Goal: Task Accomplishment & Management: Use online tool/utility

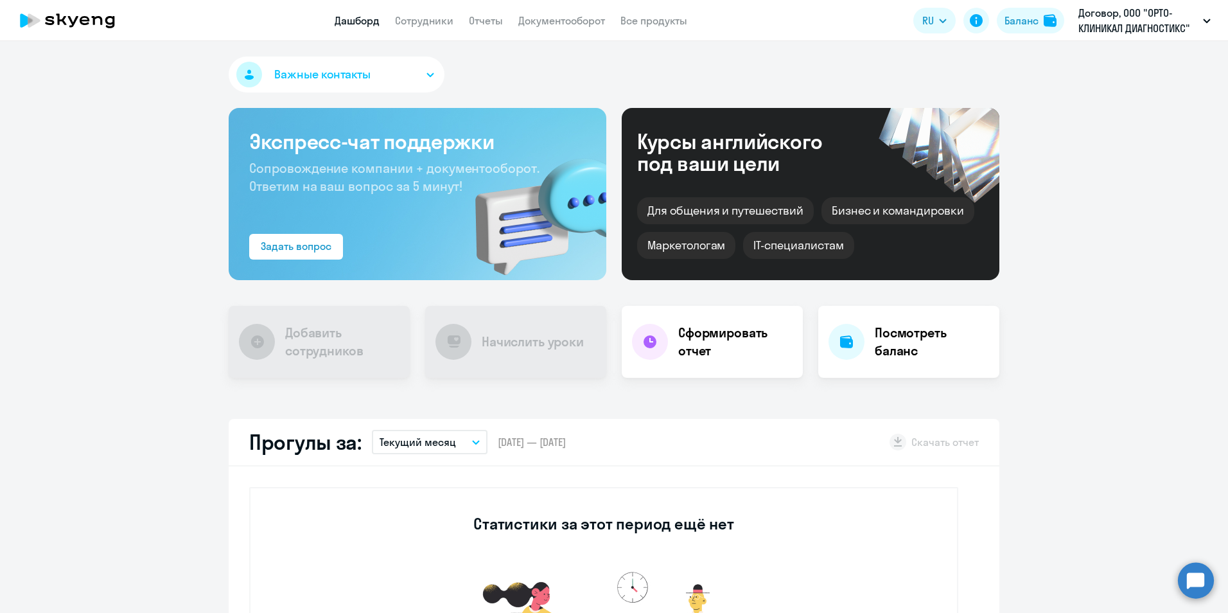
click at [303, 75] on span "Важные контакты" at bounding box center [322, 74] width 96 height 17
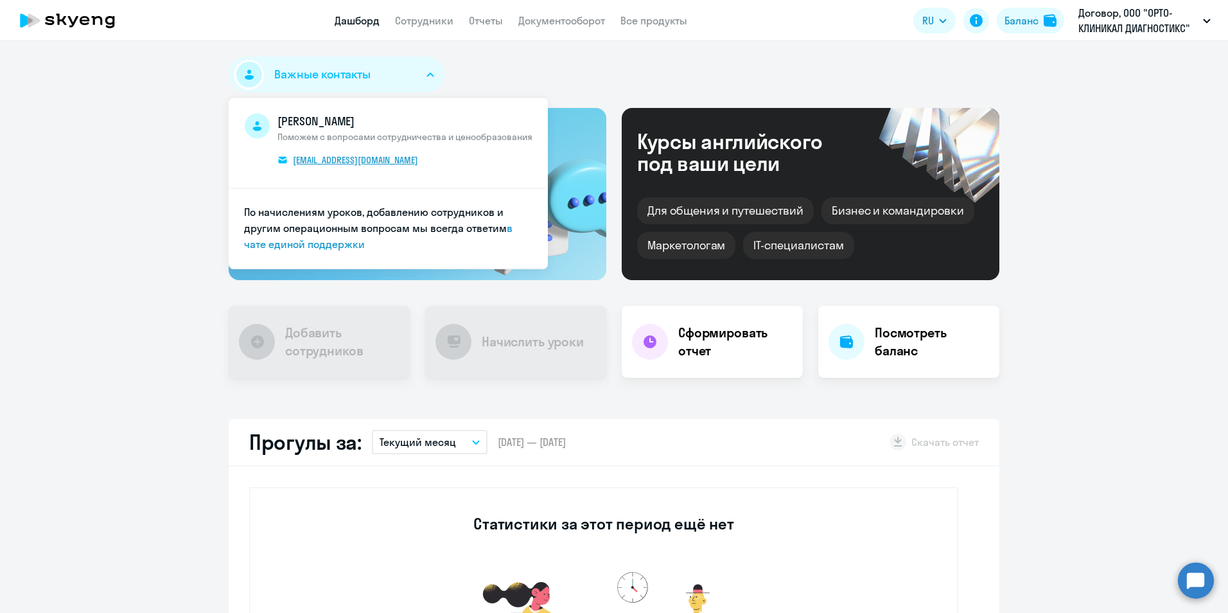
click at [309, 155] on span "[EMAIL_ADDRESS][DOMAIN_NAME]" at bounding box center [355, 160] width 125 height 12
drag, startPoint x: 314, startPoint y: 157, endPoint x: 288, endPoint y: 233, distance: 80.0
click at [287, 182] on li "[PERSON_NAME] Поможем с вопросами сотрудничества и ценообразования [PERSON_NAME…" at bounding box center [388, 143] width 319 height 91
click at [420, 20] on link "Сотрудники" at bounding box center [424, 20] width 58 height 13
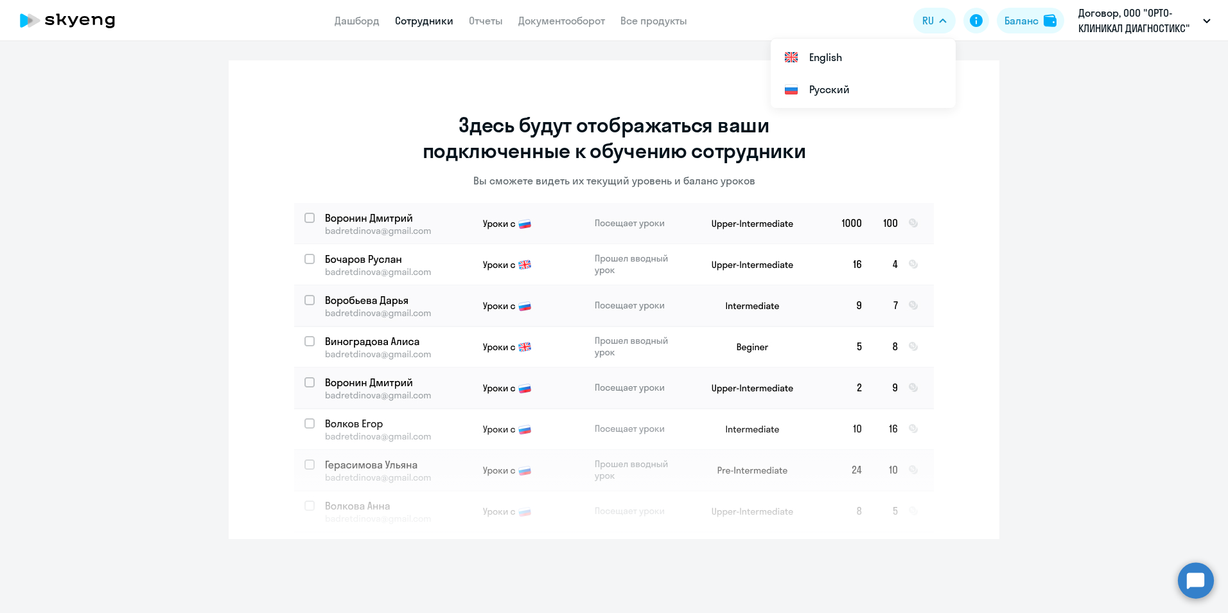
click at [1117, 19] on p "Договор, ООО "ОРТО-КЛИНИКАЛ ДИАГНОСТИКС"" at bounding box center [1137, 20] width 119 height 31
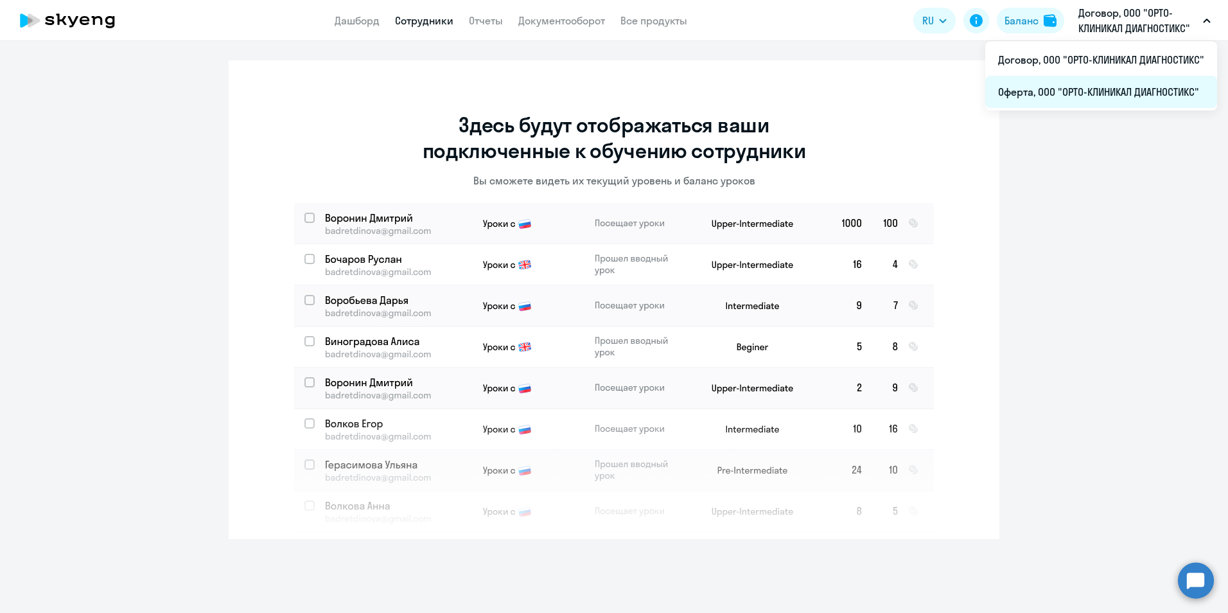
click at [1070, 83] on li "Оферта, ООО "ОРТО-КЛИНИКАЛ ДИАГНОСТИКС"" at bounding box center [1101, 92] width 232 height 32
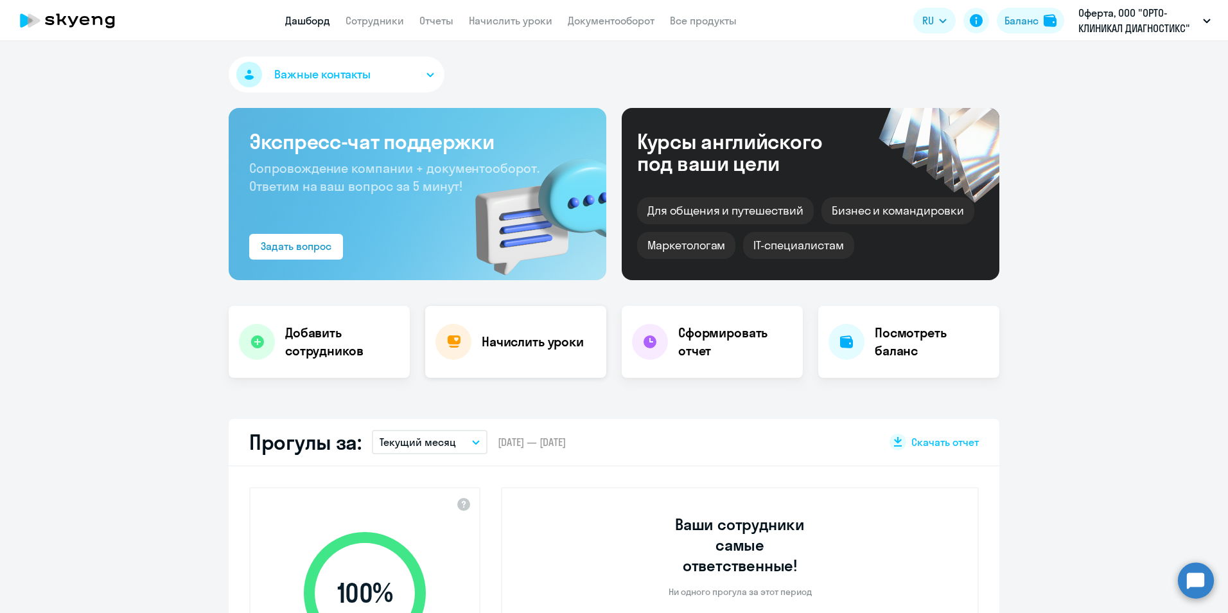
click at [551, 358] on div "Начислить уроки" at bounding box center [515, 342] width 181 height 72
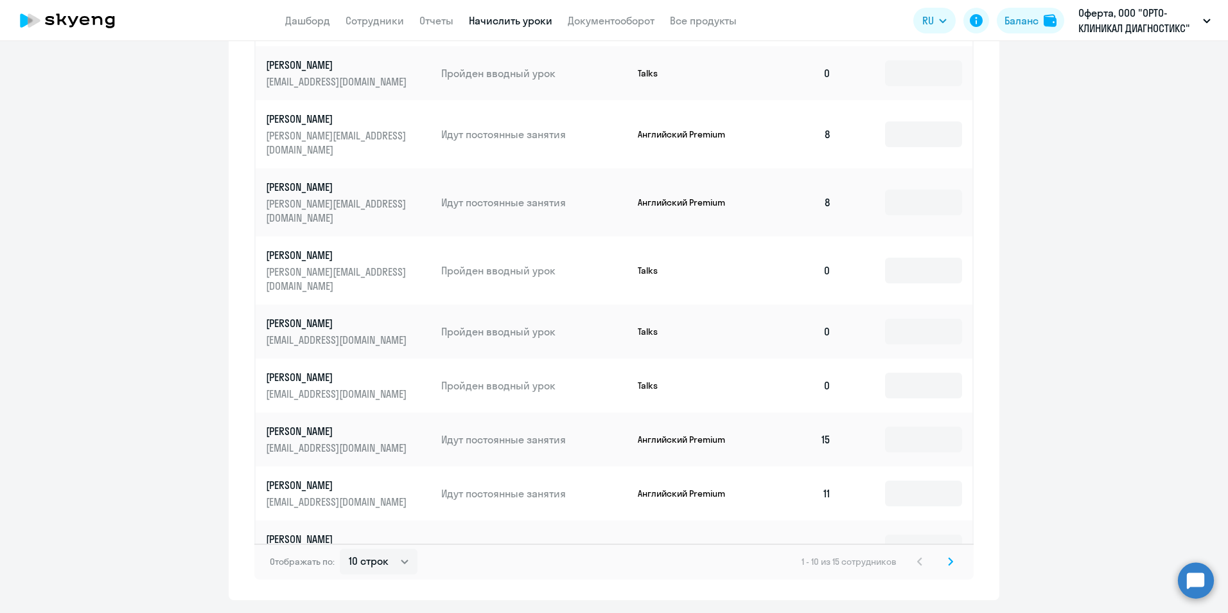
scroll to position [605, 0]
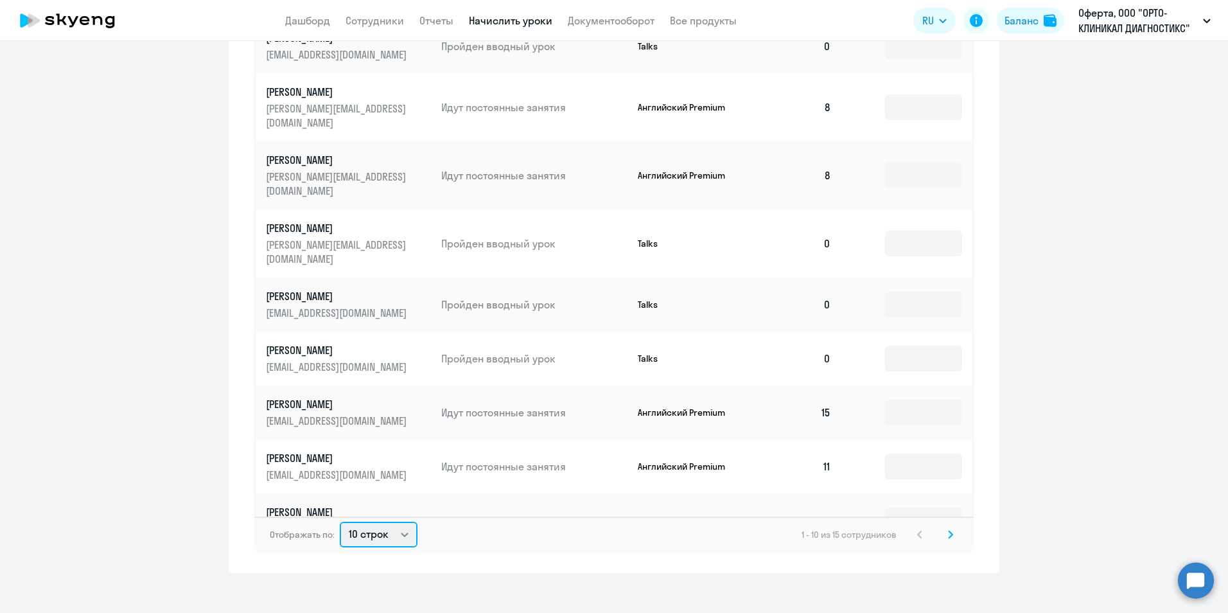
click at [409, 525] on select "10 строк 30 строк 50 строк" at bounding box center [379, 534] width 78 height 26
select select "50"
click at [340, 521] on select "10 строк 30 строк 50 строк" at bounding box center [379, 534] width 78 height 26
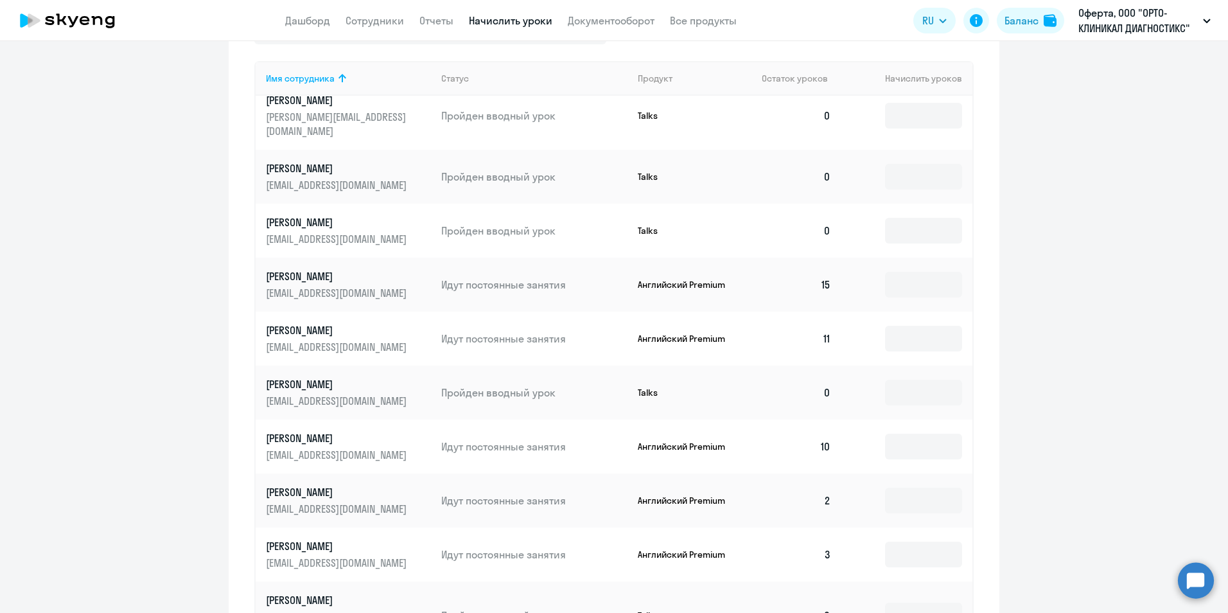
scroll to position [476, 0]
click at [914, 485] on input at bounding box center [923, 498] width 77 height 26
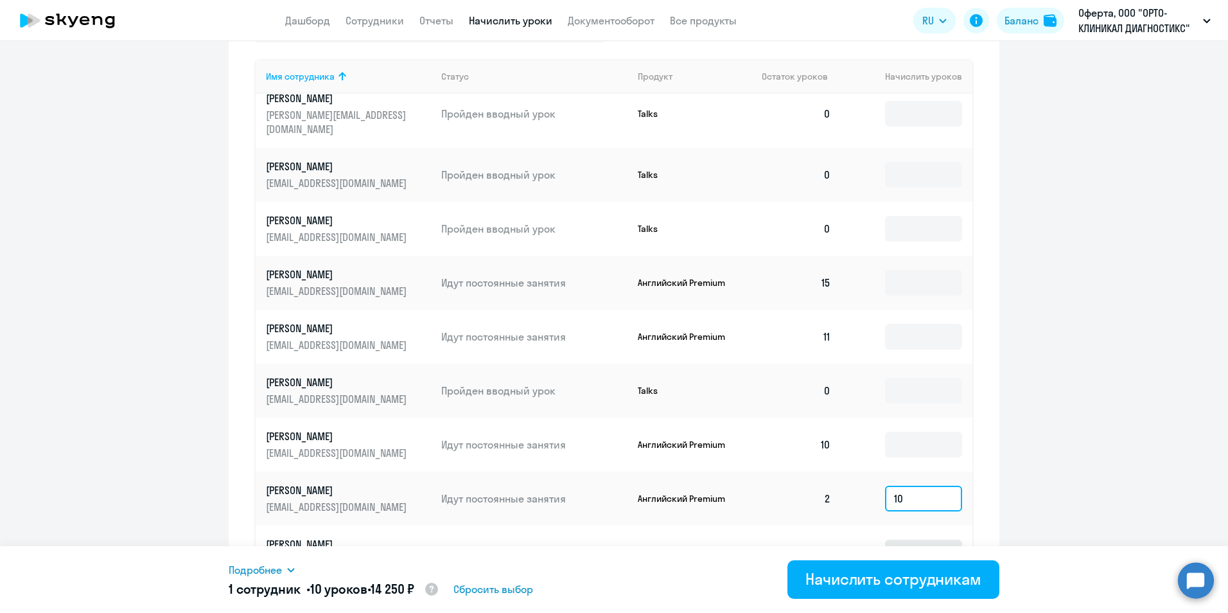
type input "10"
click at [936, 539] on input at bounding box center [923, 552] width 77 height 26
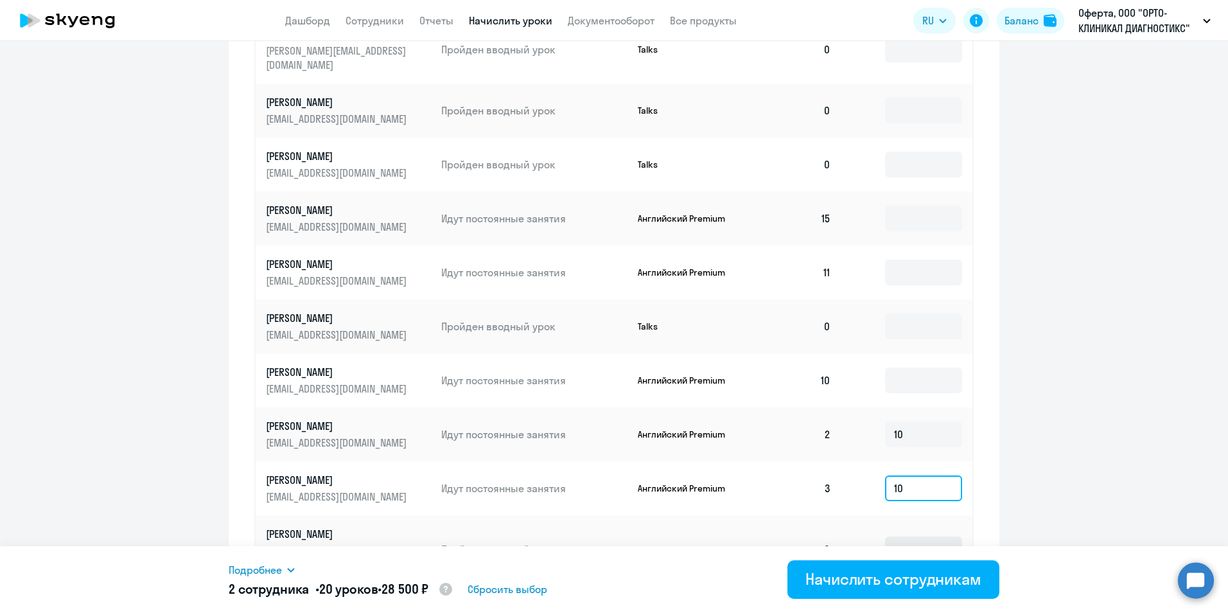
scroll to position [605, 0]
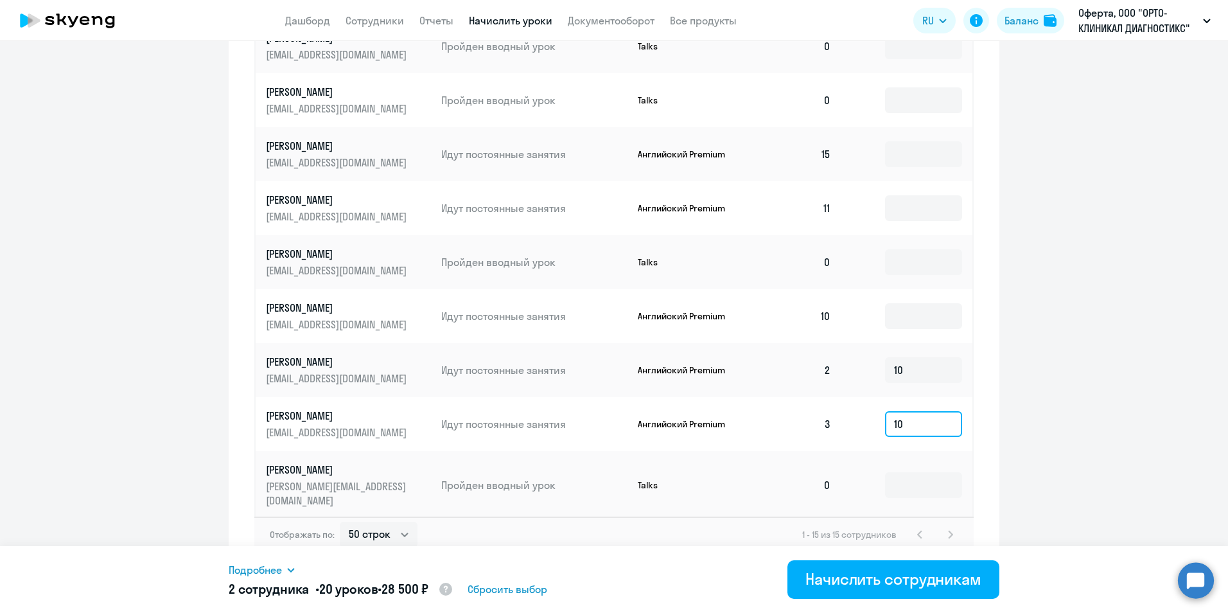
type input "10"
click at [929, 540] on input at bounding box center [923, 553] width 77 height 26
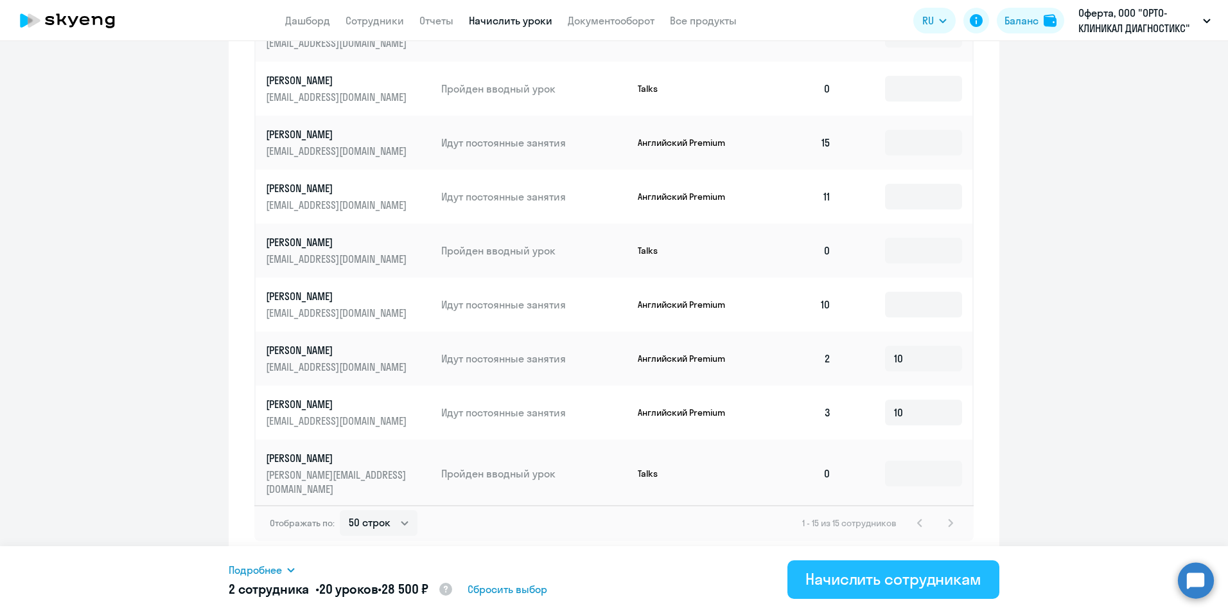
click at [914, 579] on div "Начислить сотрудникам" at bounding box center [893, 578] width 176 height 21
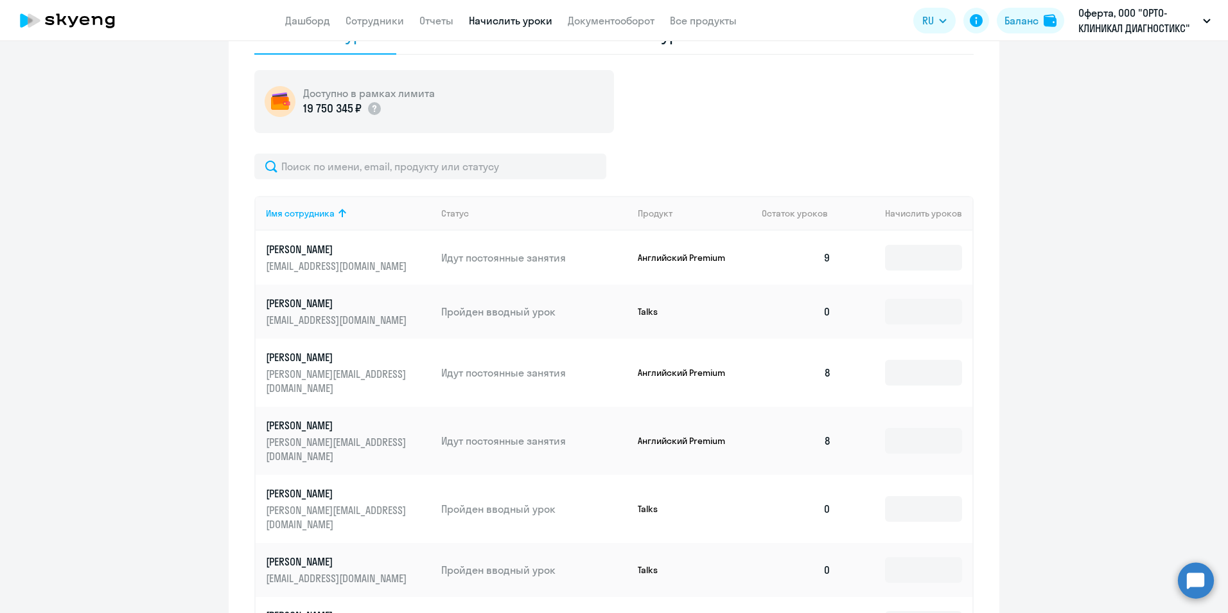
scroll to position [0, 0]
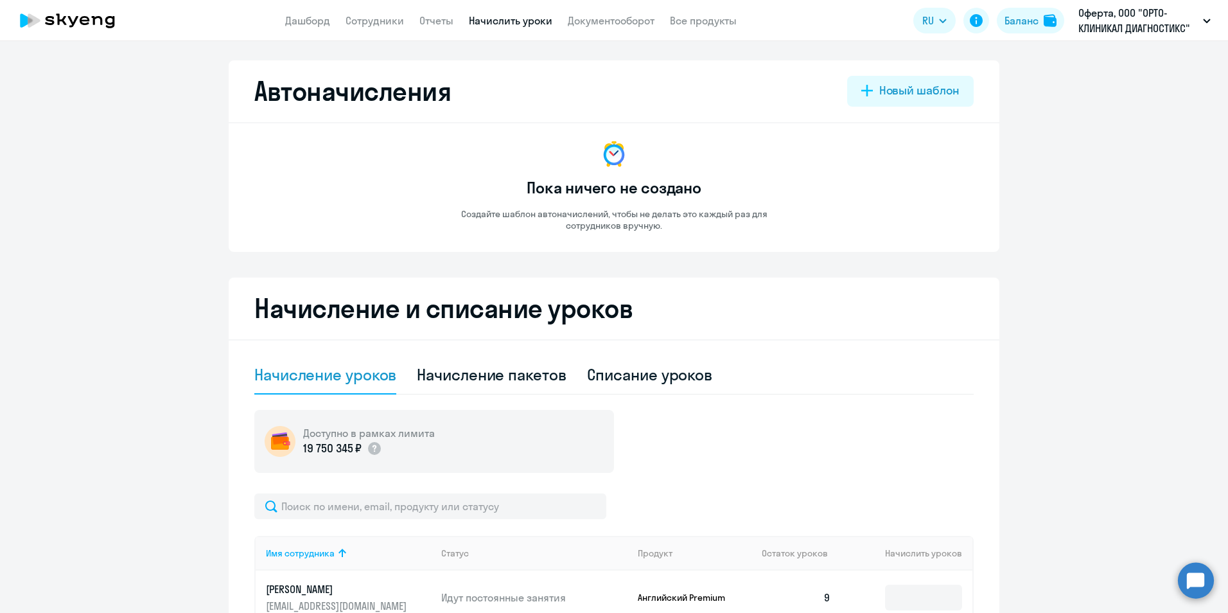
click at [95, 22] on icon at bounding box center [67, 20] width 113 height 32
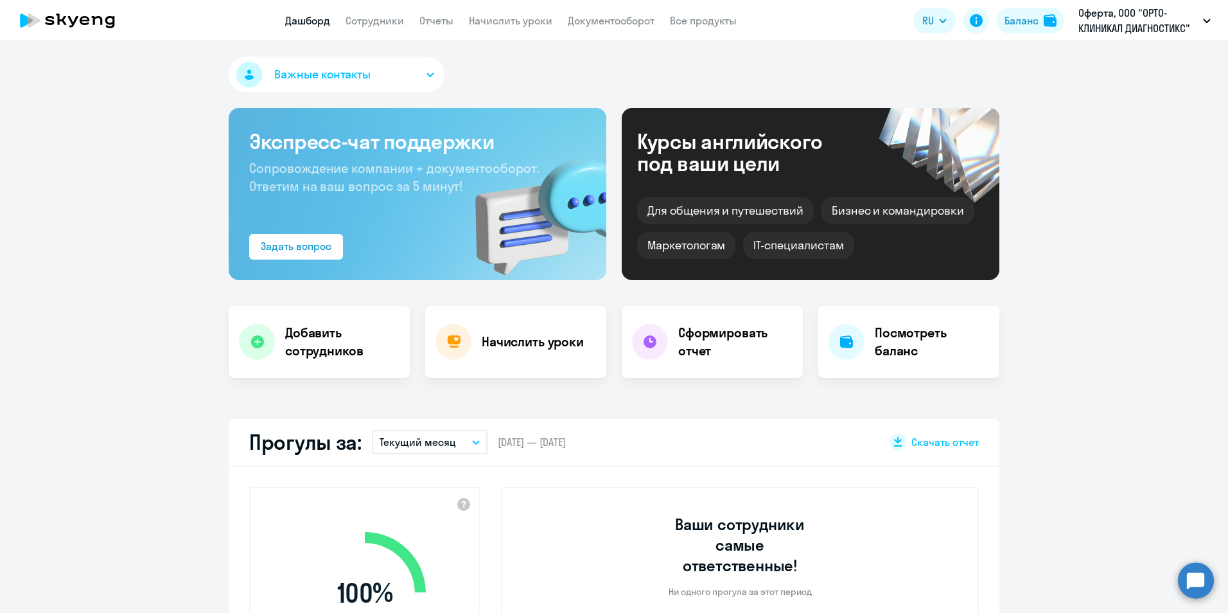
click at [314, 64] on button "Важные контакты" at bounding box center [337, 75] width 216 height 36
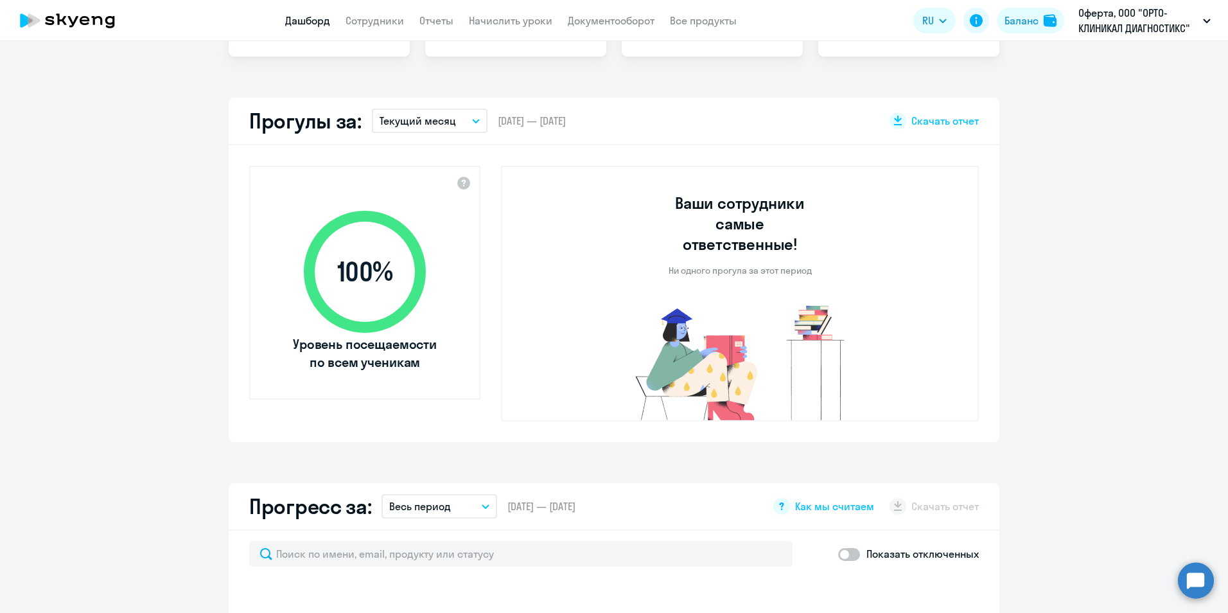
select select "30"
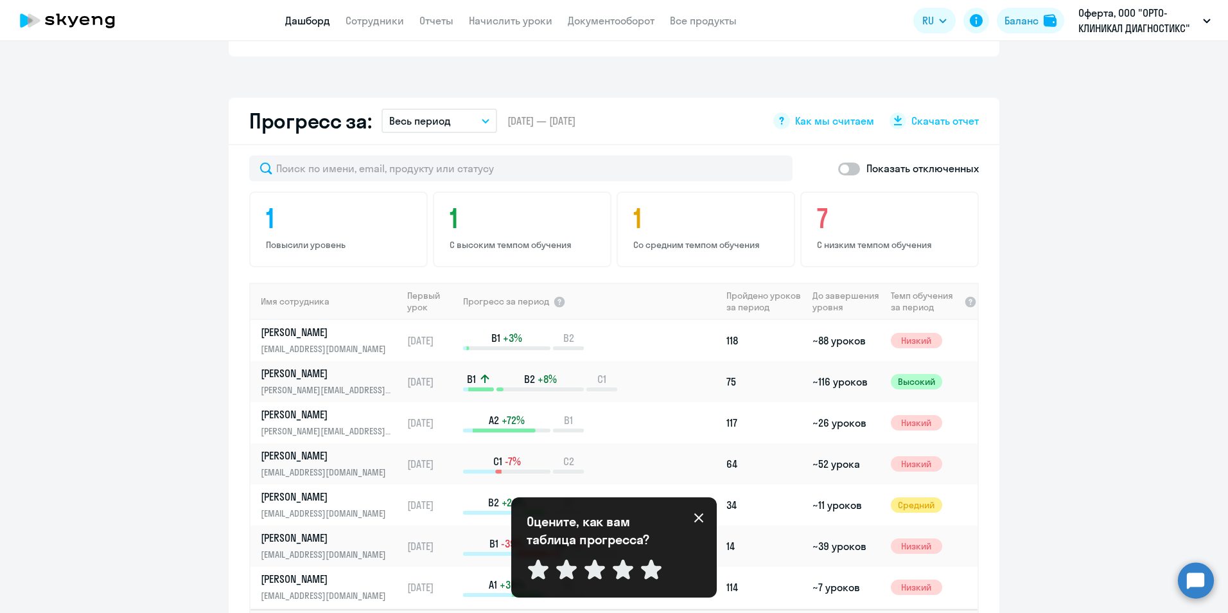
click at [696, 518] on icon at bounding box center [698, 517] width 10 height 10
